Goal: Task Accomplishment & Management: Manage account settings

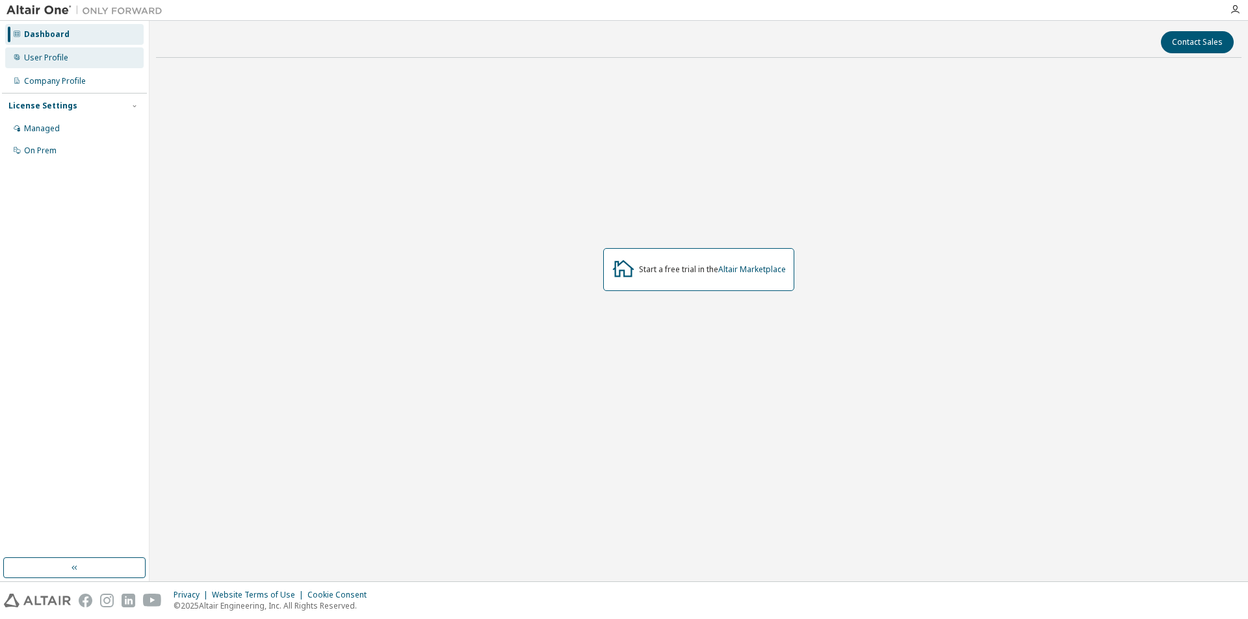
click at [60, 59] on div "User Profile" at bounding box center [46, 58] width 44 height 10
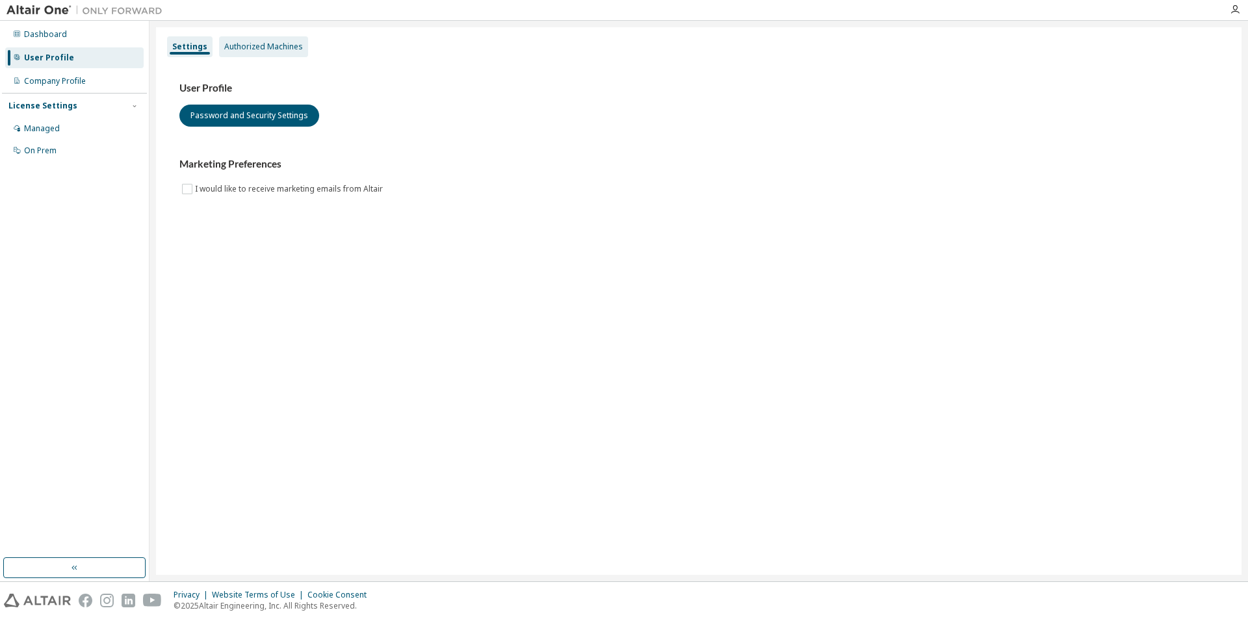
click at [249, 40] on div "Authorized Machines" at bounding box center [263, 46] width 89 height 21
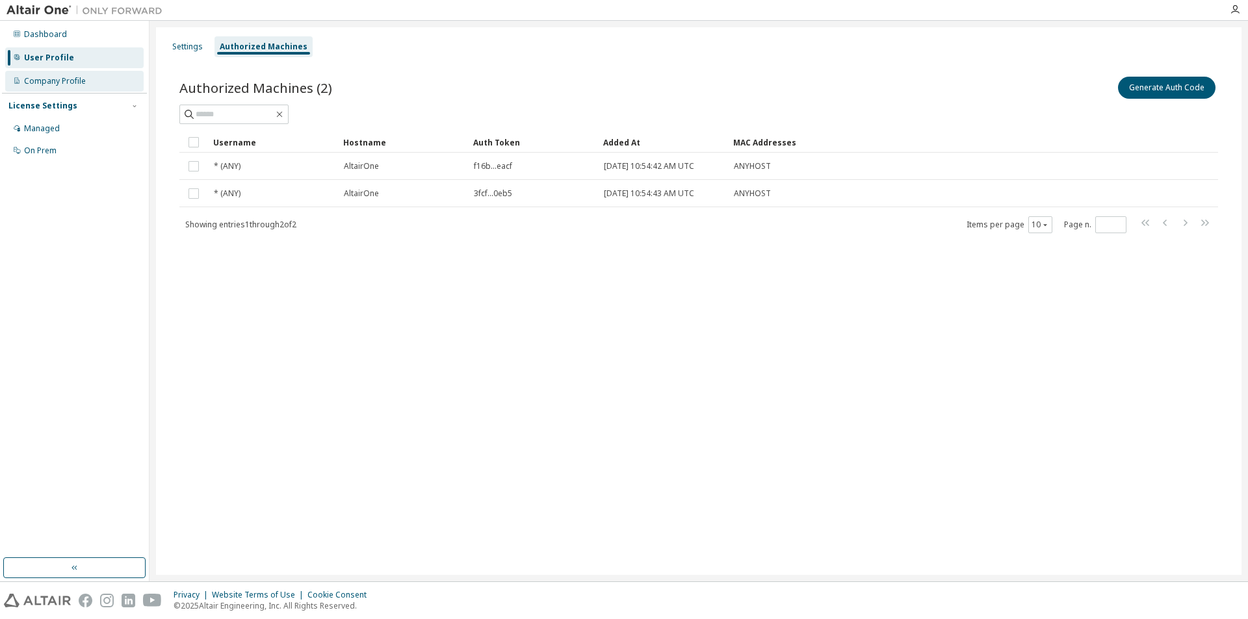
click at [65, 77] on div "Company Profile" at bounding box center [55, 81] width 62 height 10
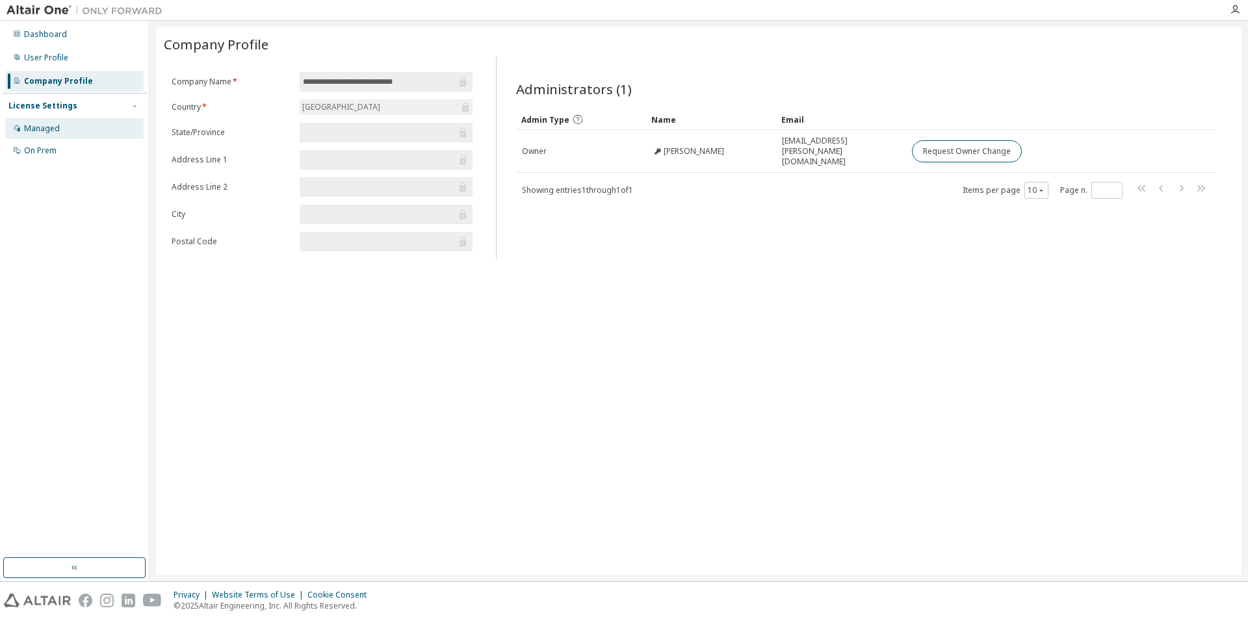
click at [49, 135] on div "Managed" at bounding box center [74, 128] width 138 height 21
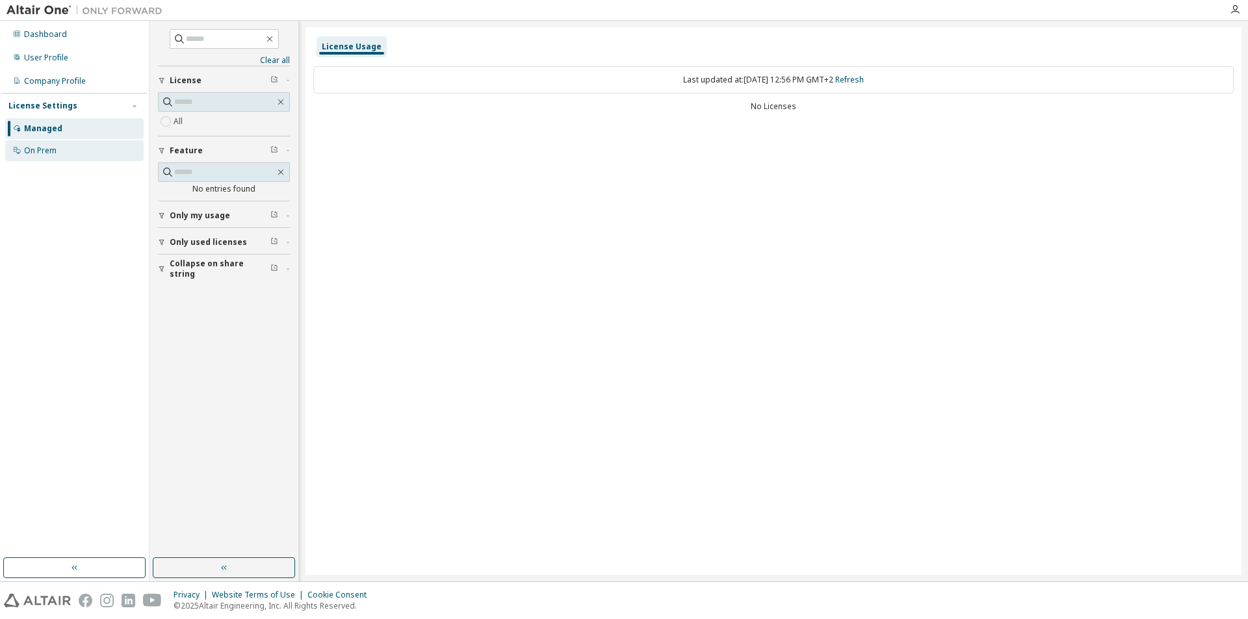
click at [44, 153] on div "On Prem" at bounding box center [40, 151] width 32 height 10
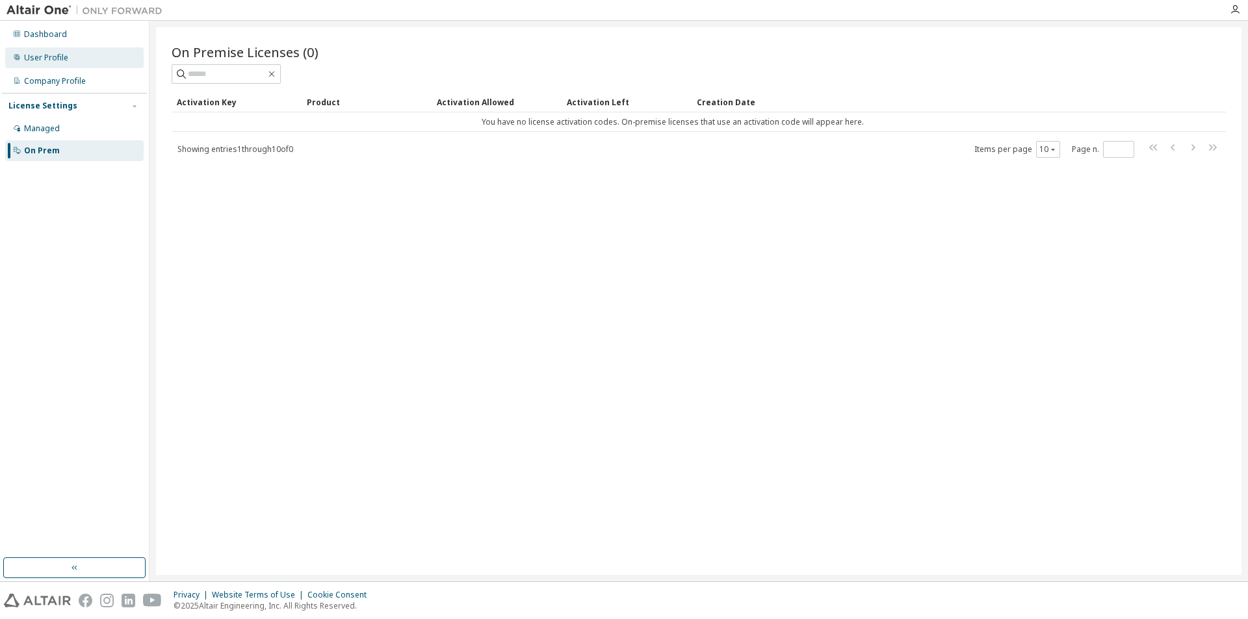
click at [47, 58] on div "User Profile" at bounding box center [46, 58] width 44 height 10
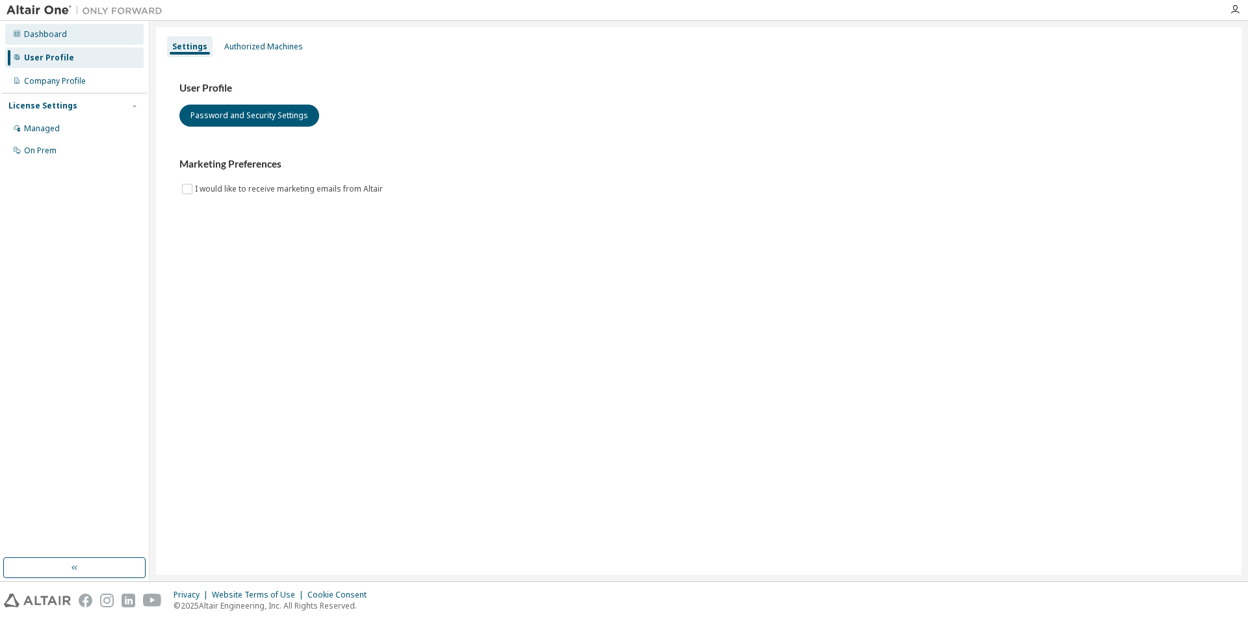
click at [53, 29] on div "Dashboard" at bounding box center [45, 34] width 43 height 10
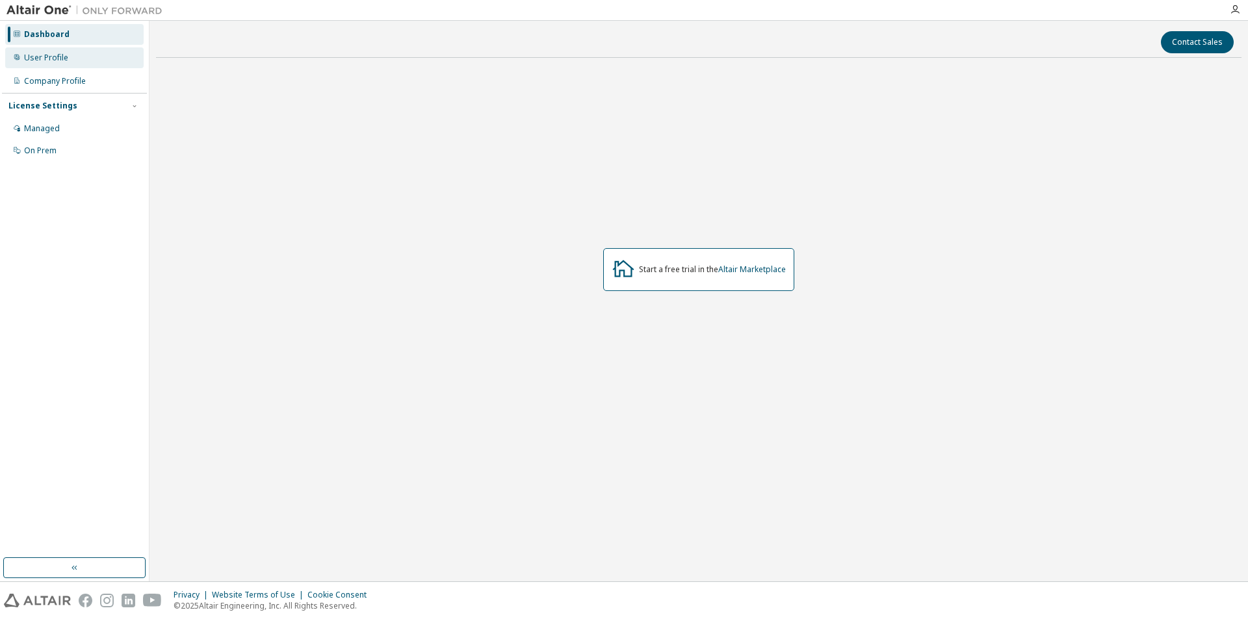
click at [40, 58] on div "User Profile" at bounding box center [46, 58] width 44 height 10
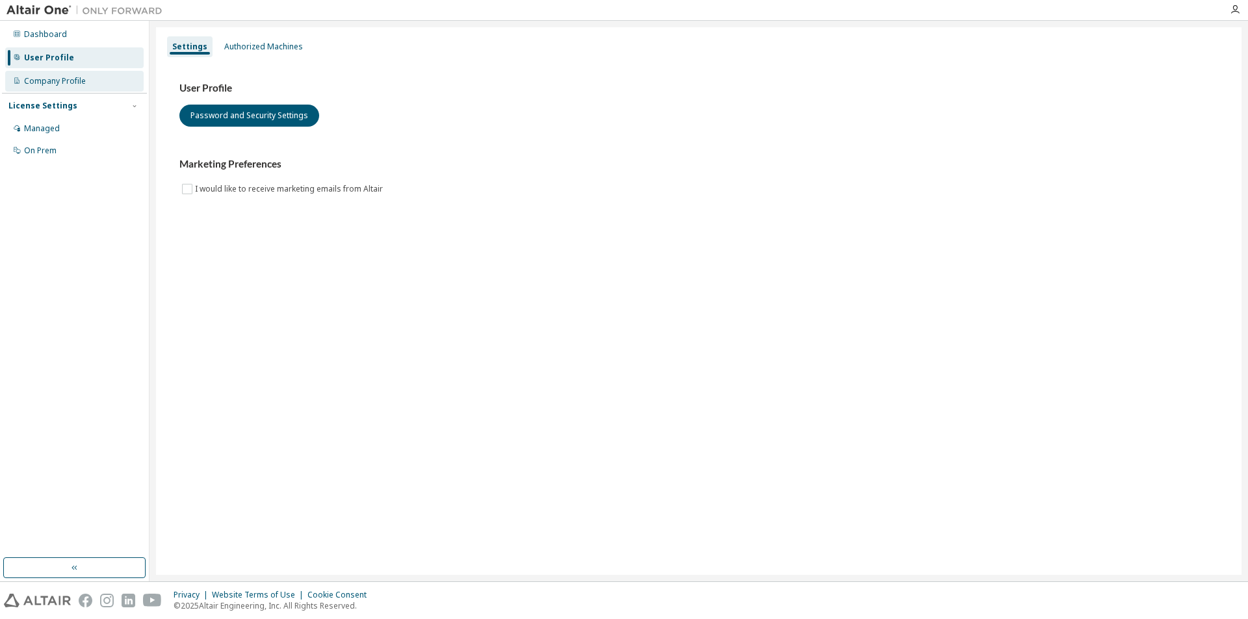
click at [50, 81] on div "Company Profile" at bounding box center [55, 81] width 62 height 10
click at [249, 112] on button "Password and Security Settings" at bounding box center [249, 116] width 140 height 22
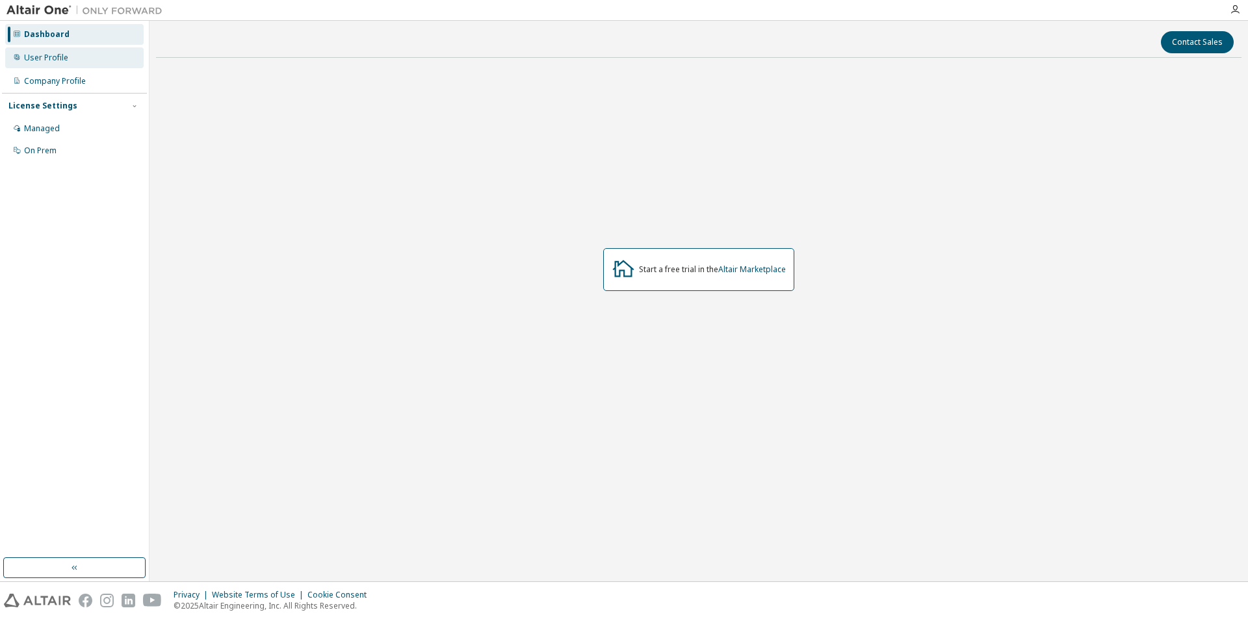
click at [44, 55] on div "User Profile" at bounding box center [46, 58] width 44 height 10
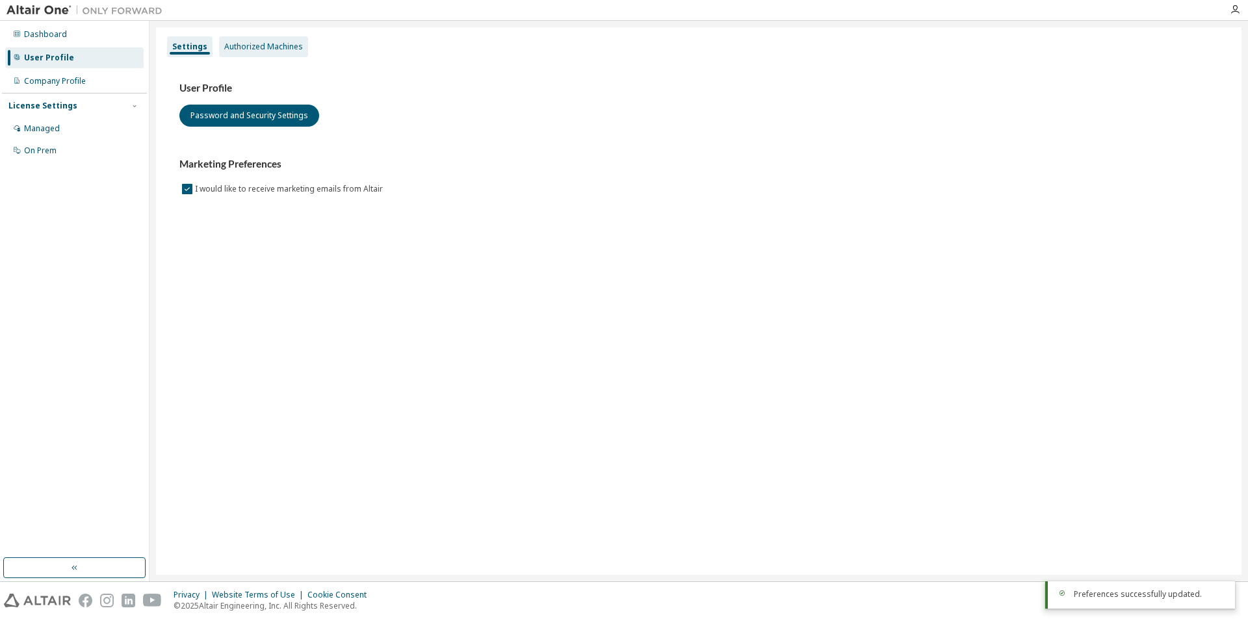
click at [248, 45] on div "Authorized Machines" at bounding box center [263, 47] width 79 height 10
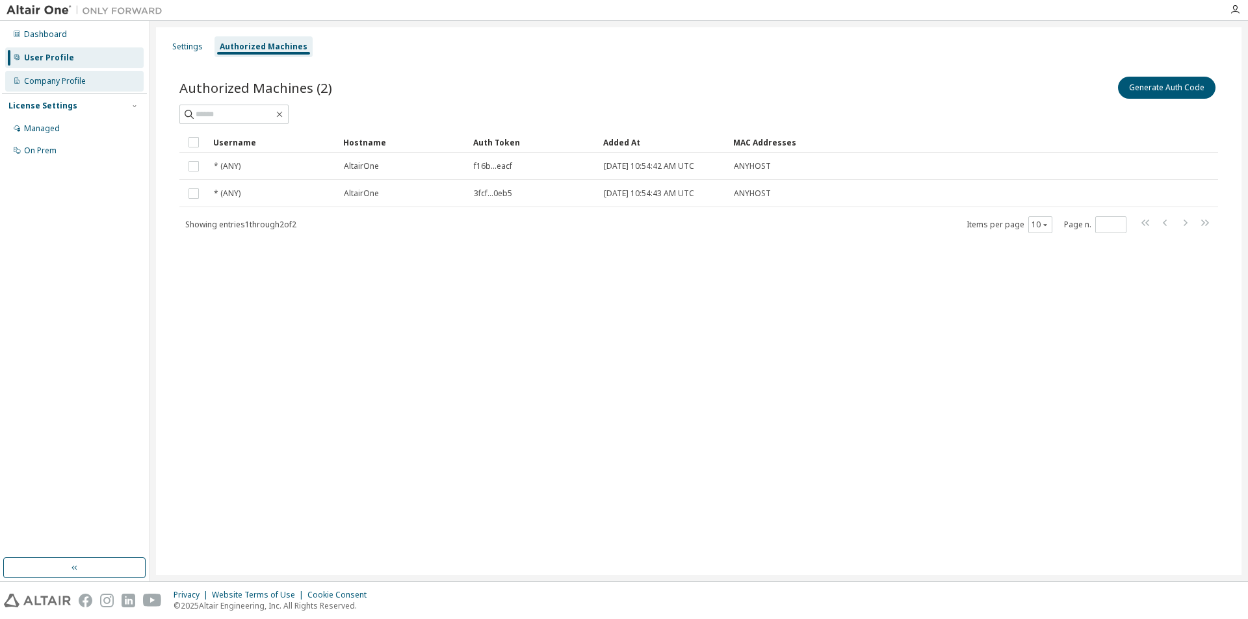
click at [62, 80] on div "Company Profile" at bounding box center [55, 81] width 62 height 10
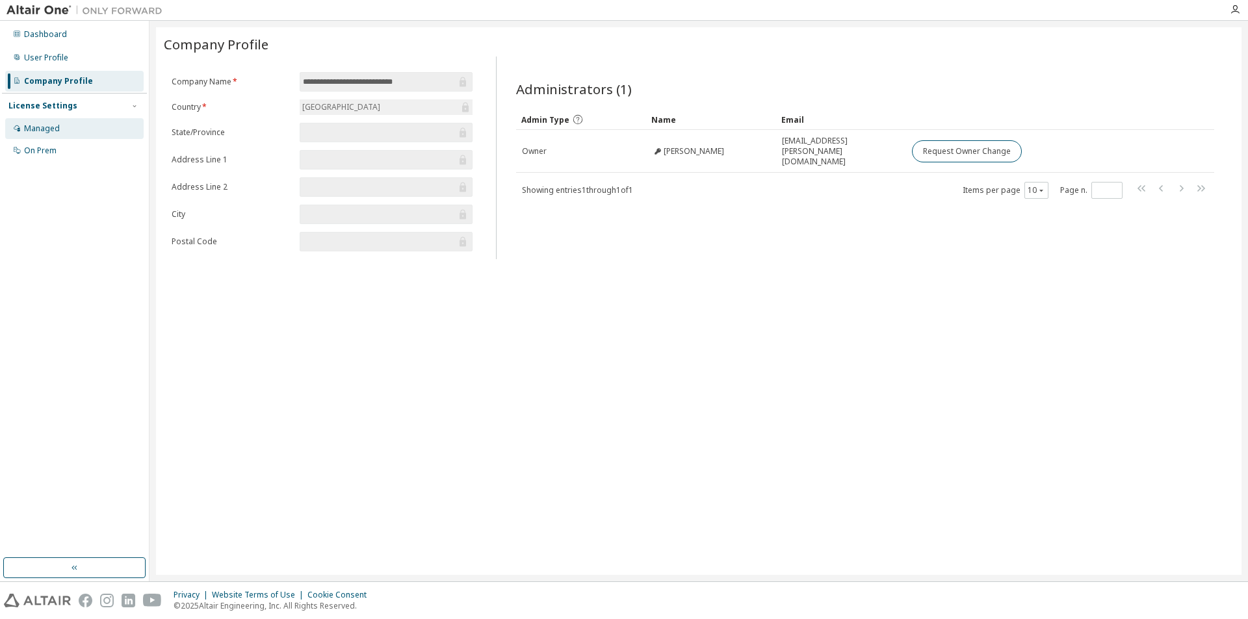
click at [62, 130] on div "Managed" at bounding box center [74, 128] width 138 height 21
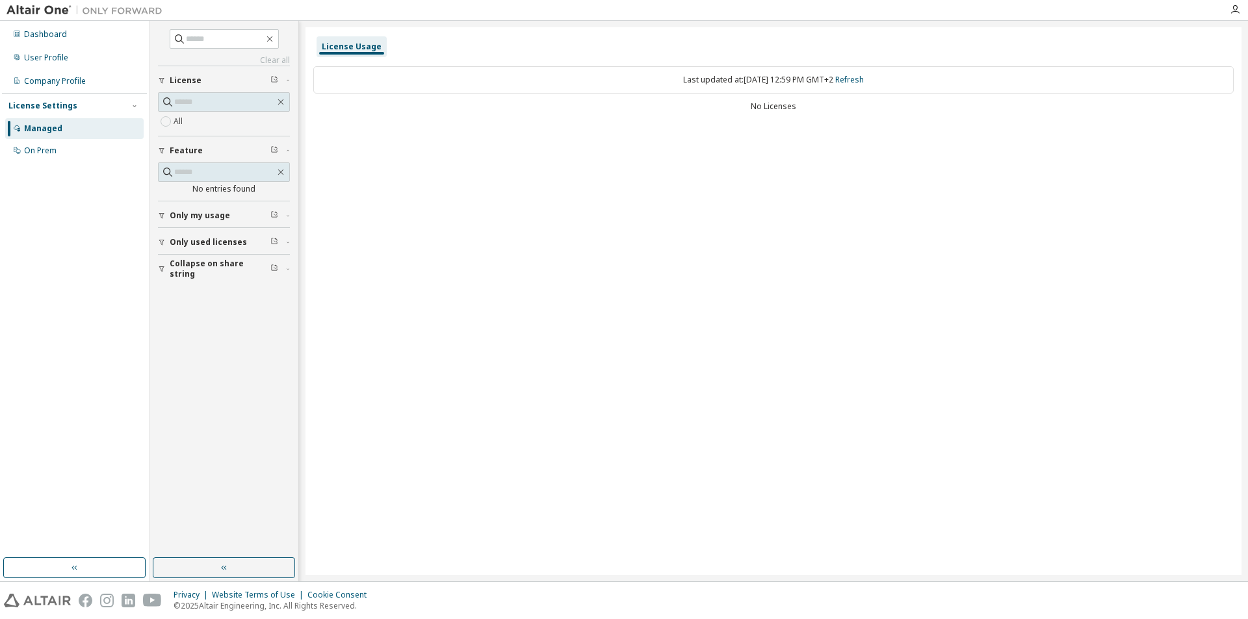
click at [188, 125] on div "All" at bounding box center [224, 122] width 132 height 16
click at [42, 146] on div "On Prem" at bounding box center [40, 151] width 32 height 10
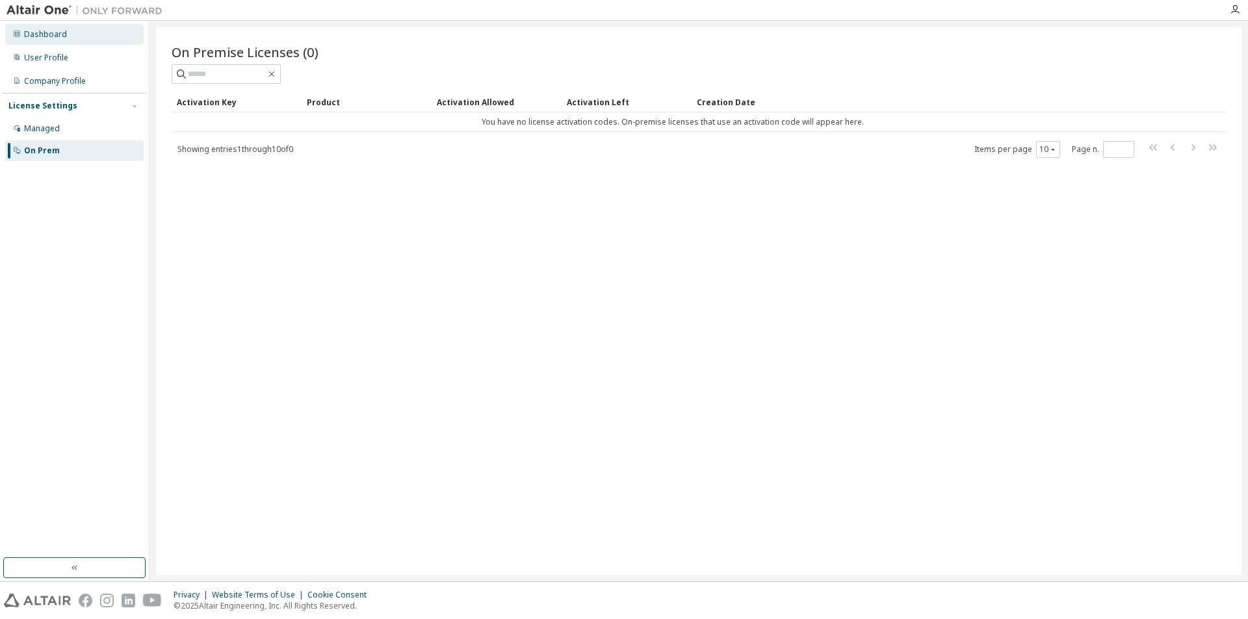
click at [35, 34] on div "Dashboard" at bounding box center [45, 34] width 43 height 10
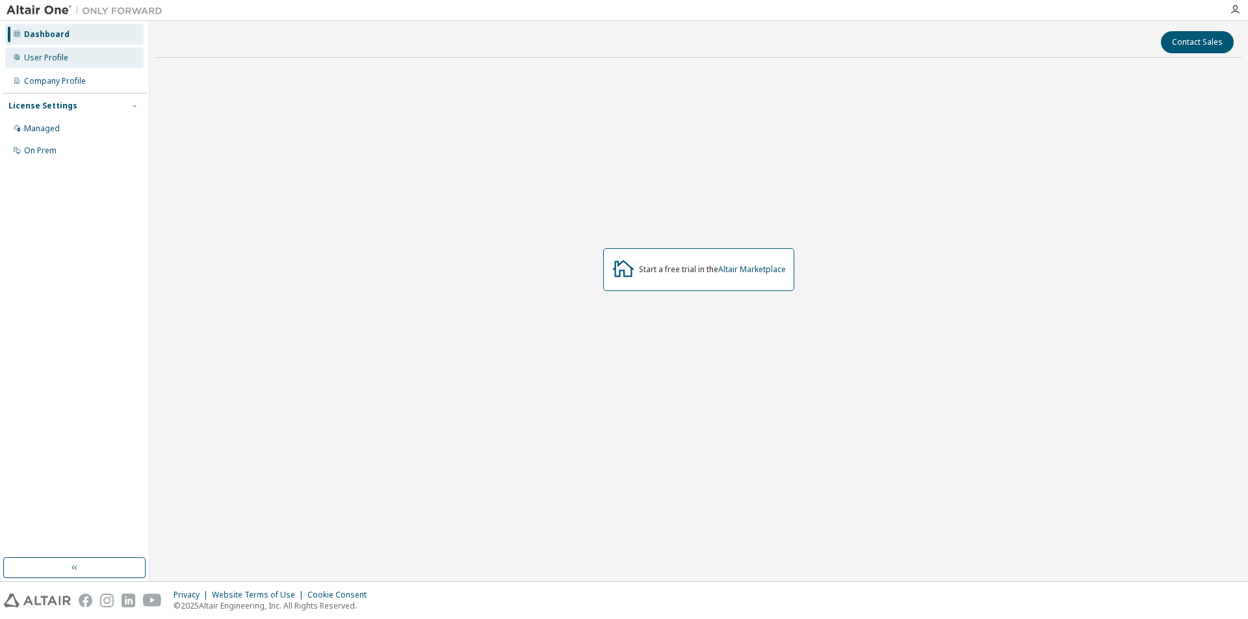
click at [37, 57] on div "User Profile" at bounding box center [46, 58] width 44 height 10
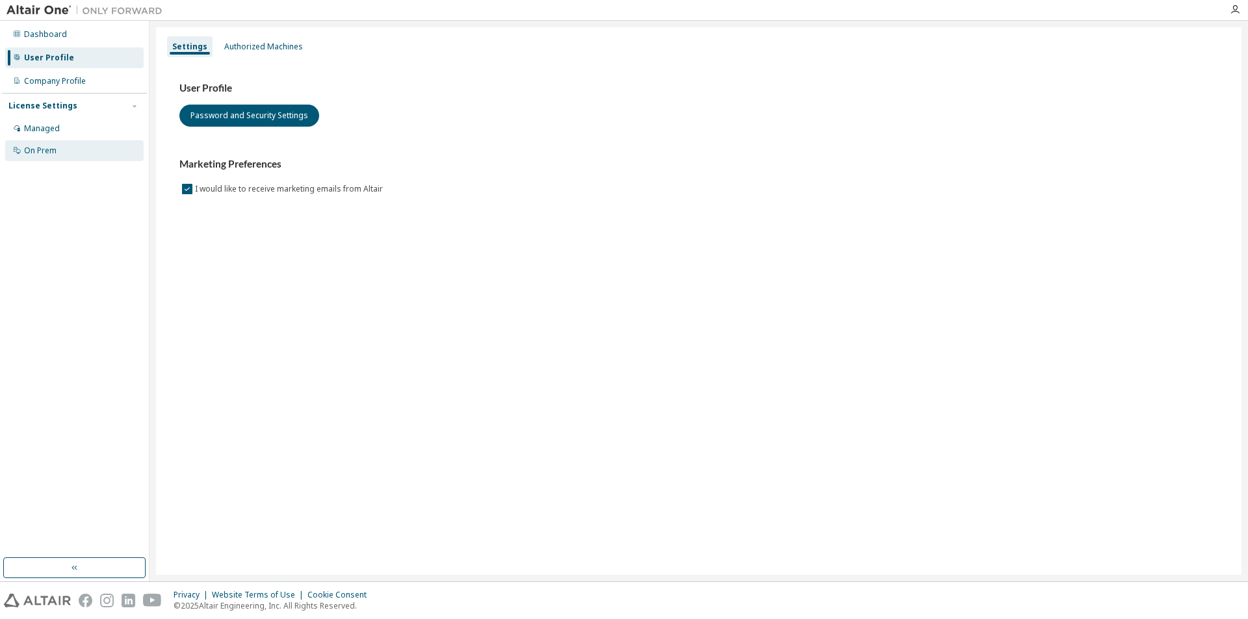
click at [28, 153] on div "On Prem" at bounding box center [40, 151] width 32 height 10
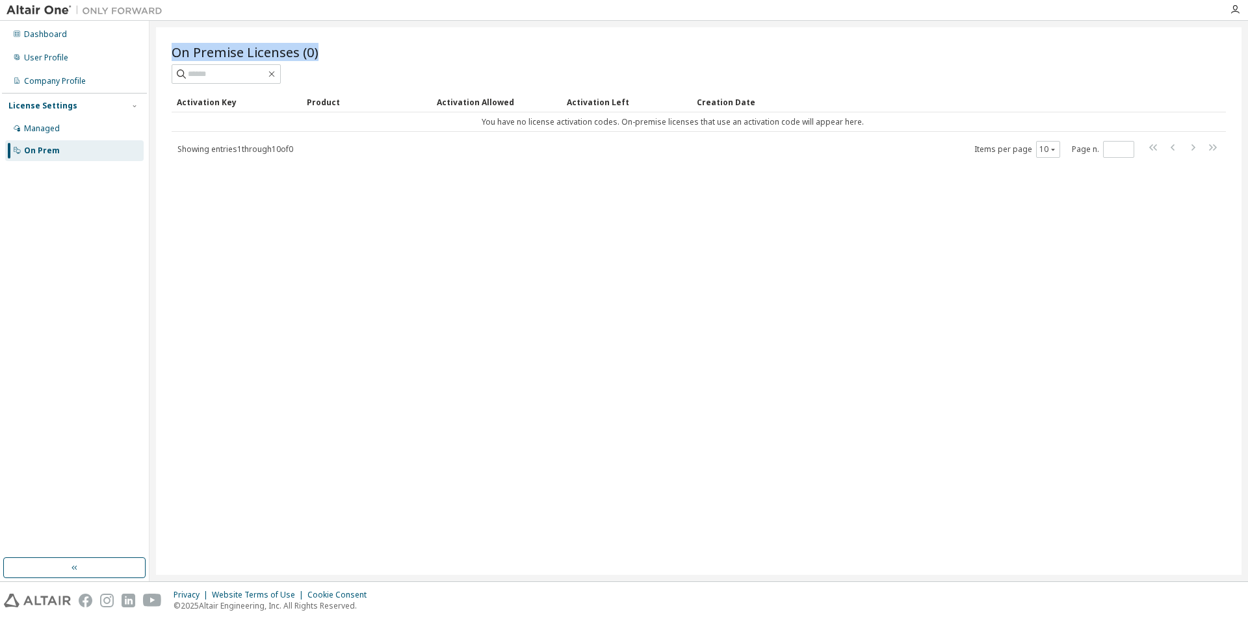
drag, startPoint x: 322, startPoint y: 50, endPoint x: 166, endPoint y: 53, distance: 156.6
click at [166, 53] on div "On Premise Licenses (0) Clear Load Save Save As Field Operator Value Select fil…" at bounding box center [698, 301] width 1085 height 548
copy span "On Premise Licenses (0)"
click at [342, 249] on div "On Premise Licenses (0) Clear Load Save Save As Field Operator Value Select fil…" at bounding box center [698, 301] width 1085 height 548
click at [55, 126] on div "Managed" at bounding box center [42, 128] width 36 height 10
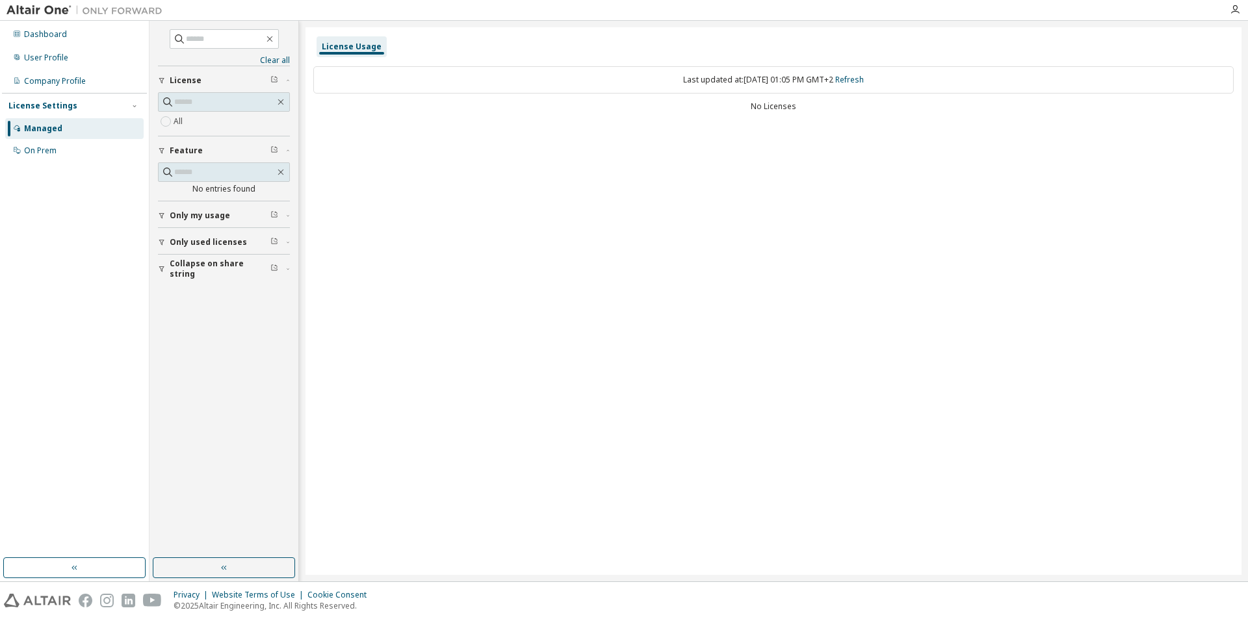
click at [196, 212] on span "Only my usage" at bounding box center [200, 216] width 60 height 10
click at [198, 281] on span "Only used licenses" at bounding box center [208, 280] width 77 height 10
click at [274, 212] on icon "button" at bounding box center [274, 215] width 8 height 8
click at [202, 241] on span "Only used licenses" at bounding box center [208, 242] width 77 height 10
click at [27, 147] on div "On Prem" at bounding box center [40, 151] width 32 height 10
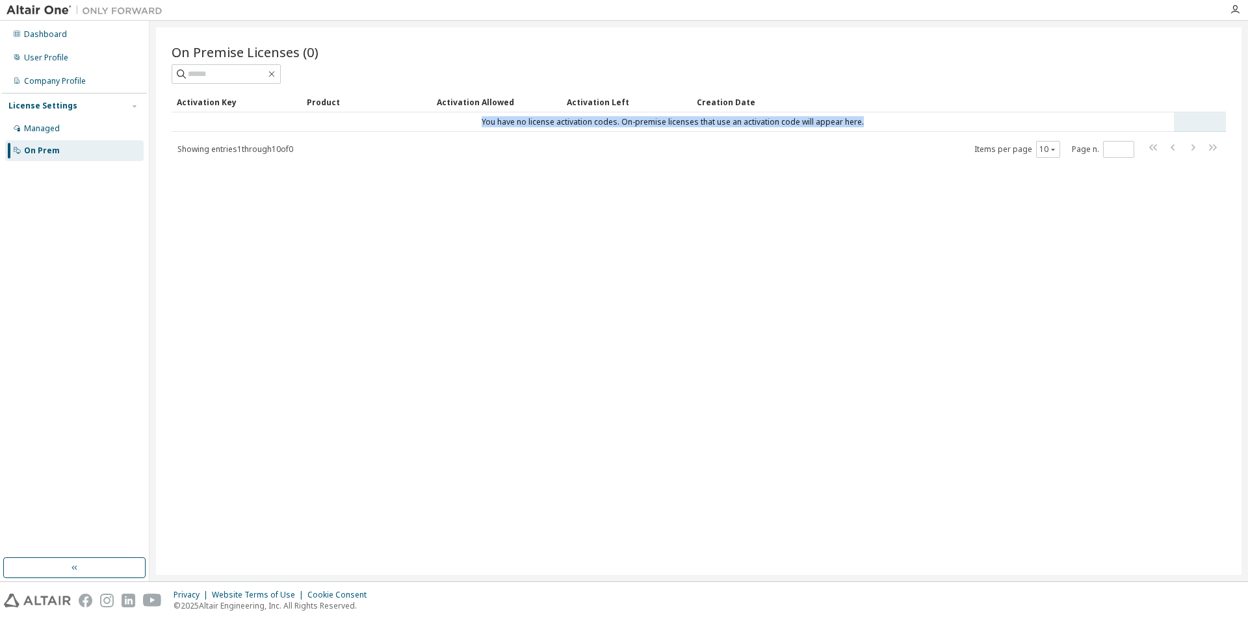
drag, startPoint x: 876, startPoint y: 122, endPoint x: 471, endPoint y: 123, distance: 404.8
click at [471, 123] on td "You have no license activation codes. On-premise licenses that use an activatio…" at bounding box center [673, 121] width 1002 height 19
copy td "You have no license activation codes. On-premise licenses that use an activatio…"
click at [410, 198] on div "On Premise Licenses (0) Clear Load Save Save As Field Operator Value Select fil…" at bounding box center [698, 301] width 1085 height 548
click at [491, 416] on div "On Premise Licenses (0) Clear Load Save Save As Field Operator Value Select fil…" at bounding box center [698, 301] width 1085 height 548
